Goal: Information Seeking & Learning: Learn about a topic

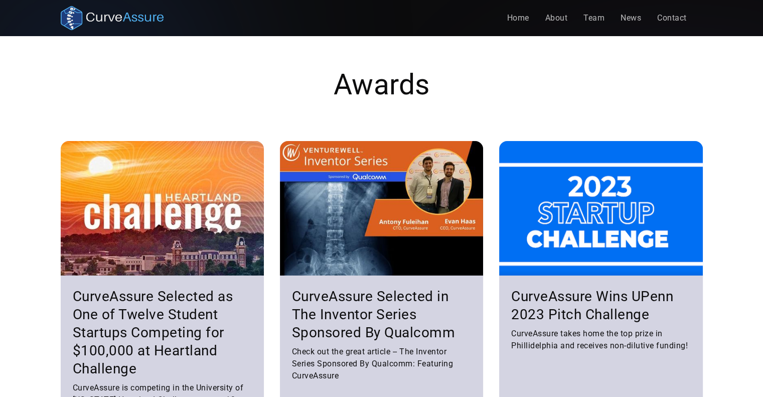
click at [124, 21] on img "home" at bounding box center [112, 18] width 103 height 24
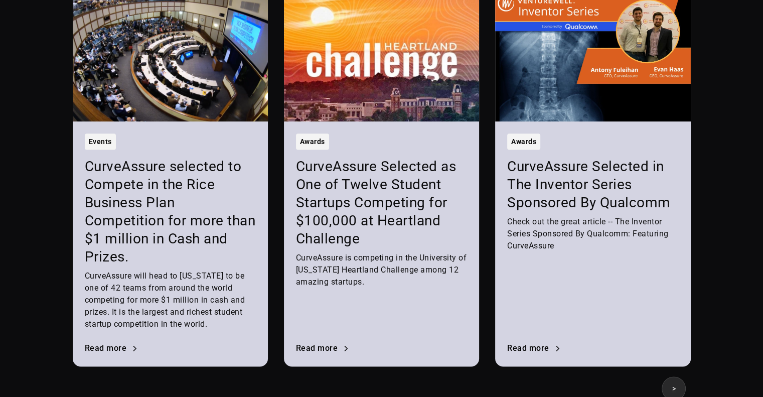
scroll to position [1296, 0]
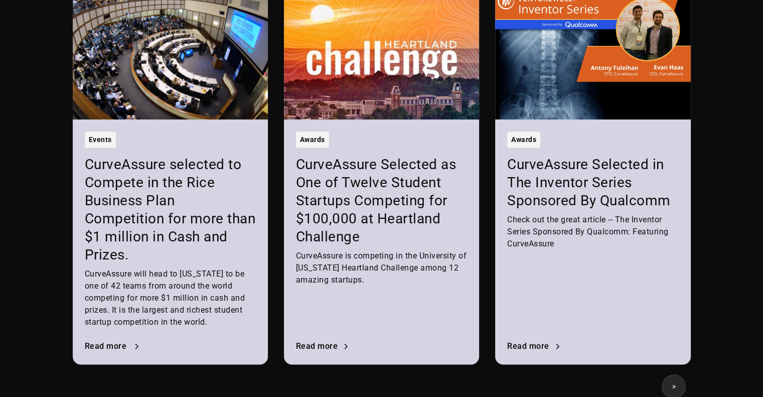
click at [109, 340] on div "Read more" at bounding box center [113, 346] width 56 height 12
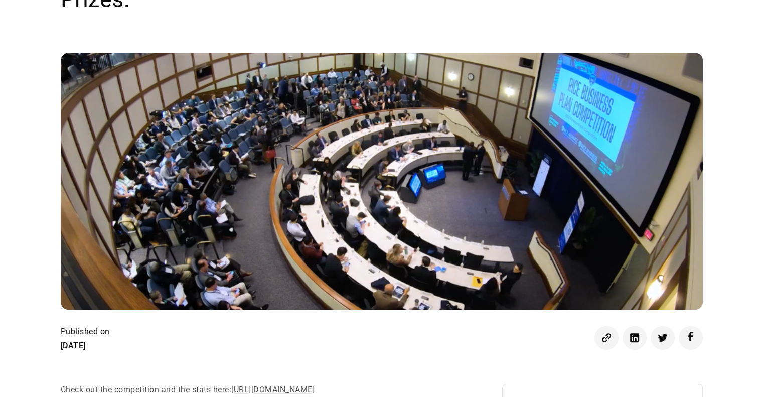
scroll to position [212, 0]
